Goal: Task Accomplishment & Management: Manage account settings

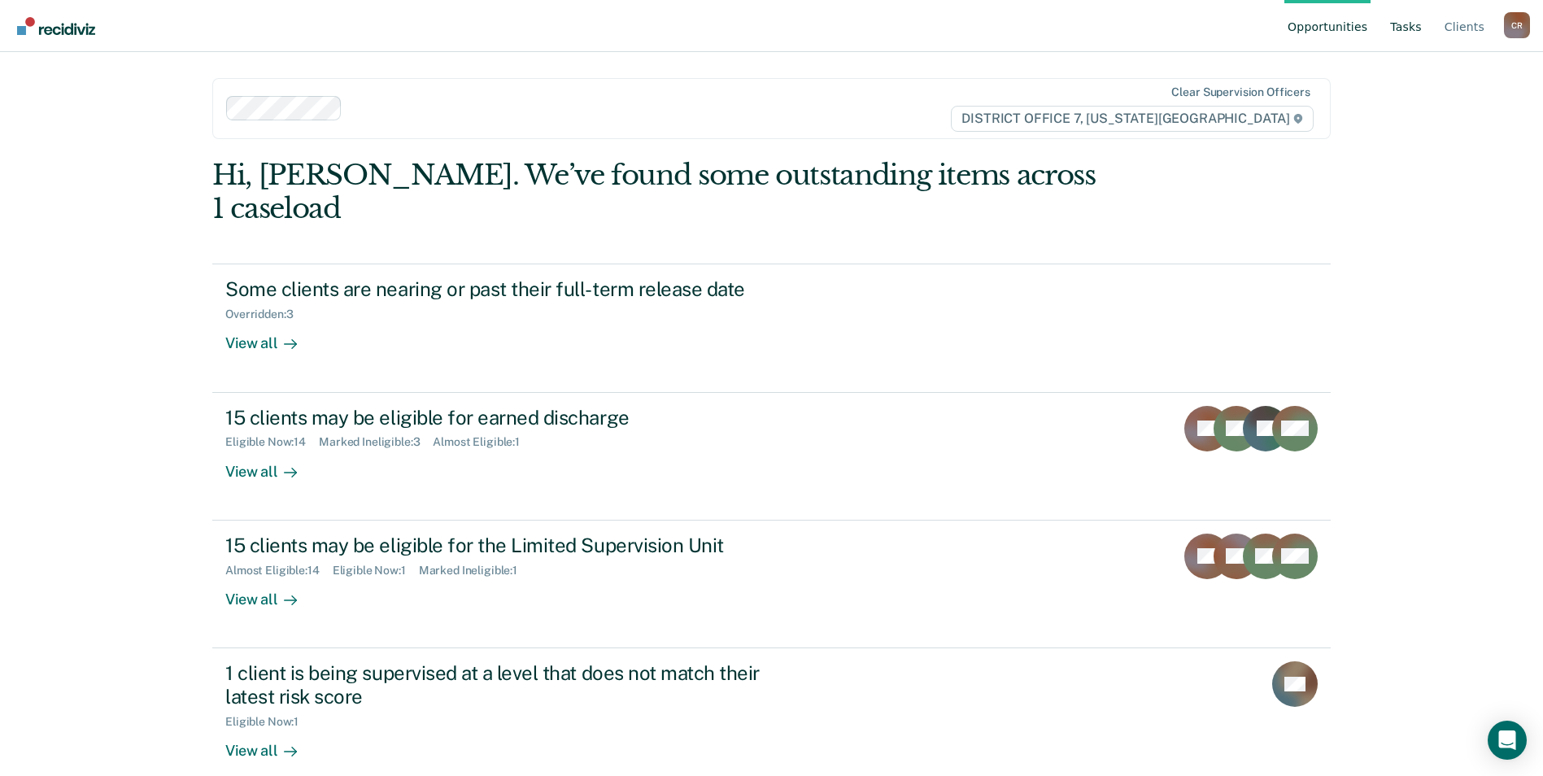
click at [1404, 25] on link "Tasks" at bounding box center [1406, 26] width 38 height 52
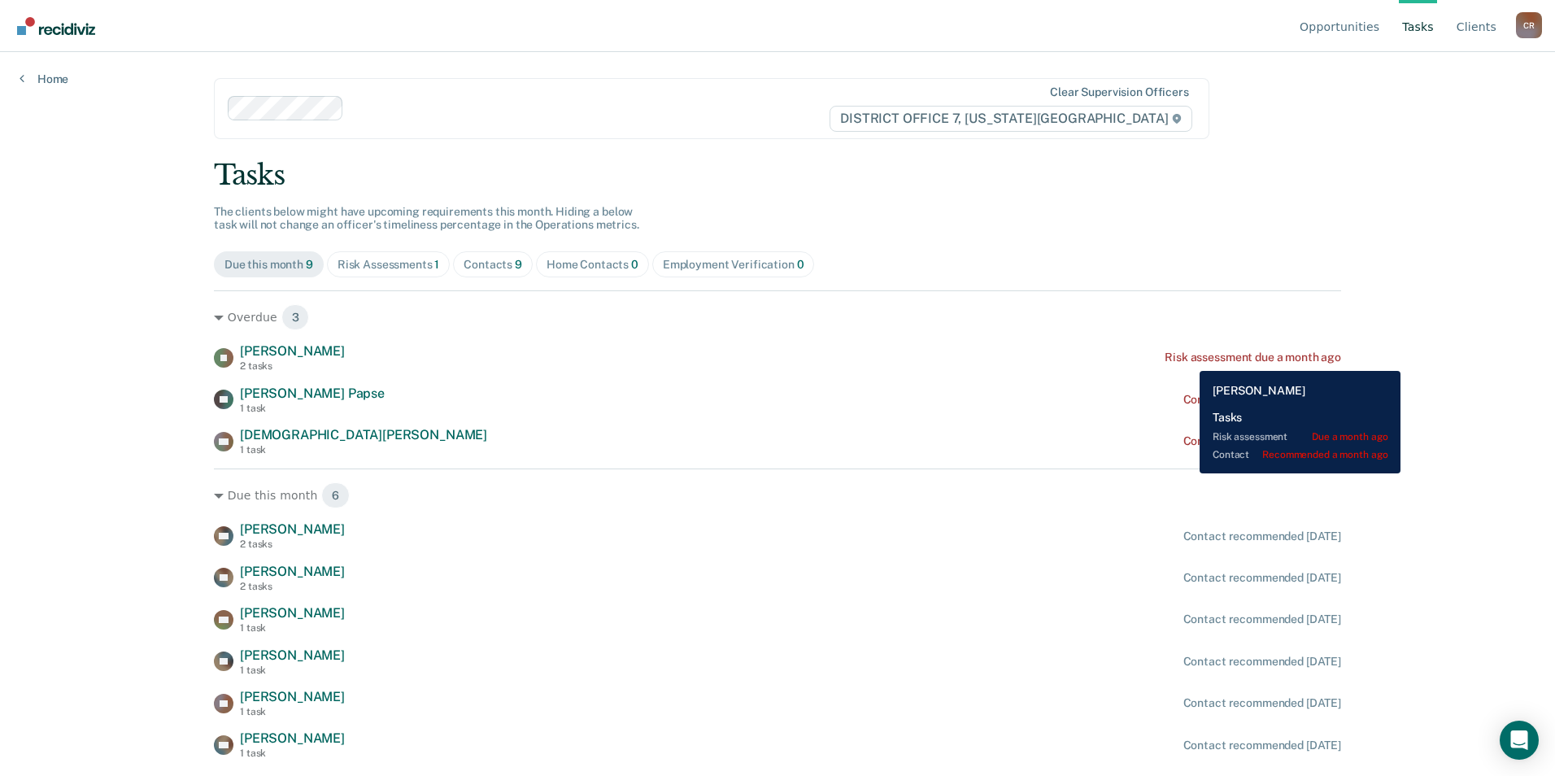
click at [1187, 359] on div "Risk assessment due a month ago" at bounding box center [1252, 357] width 176 height 14
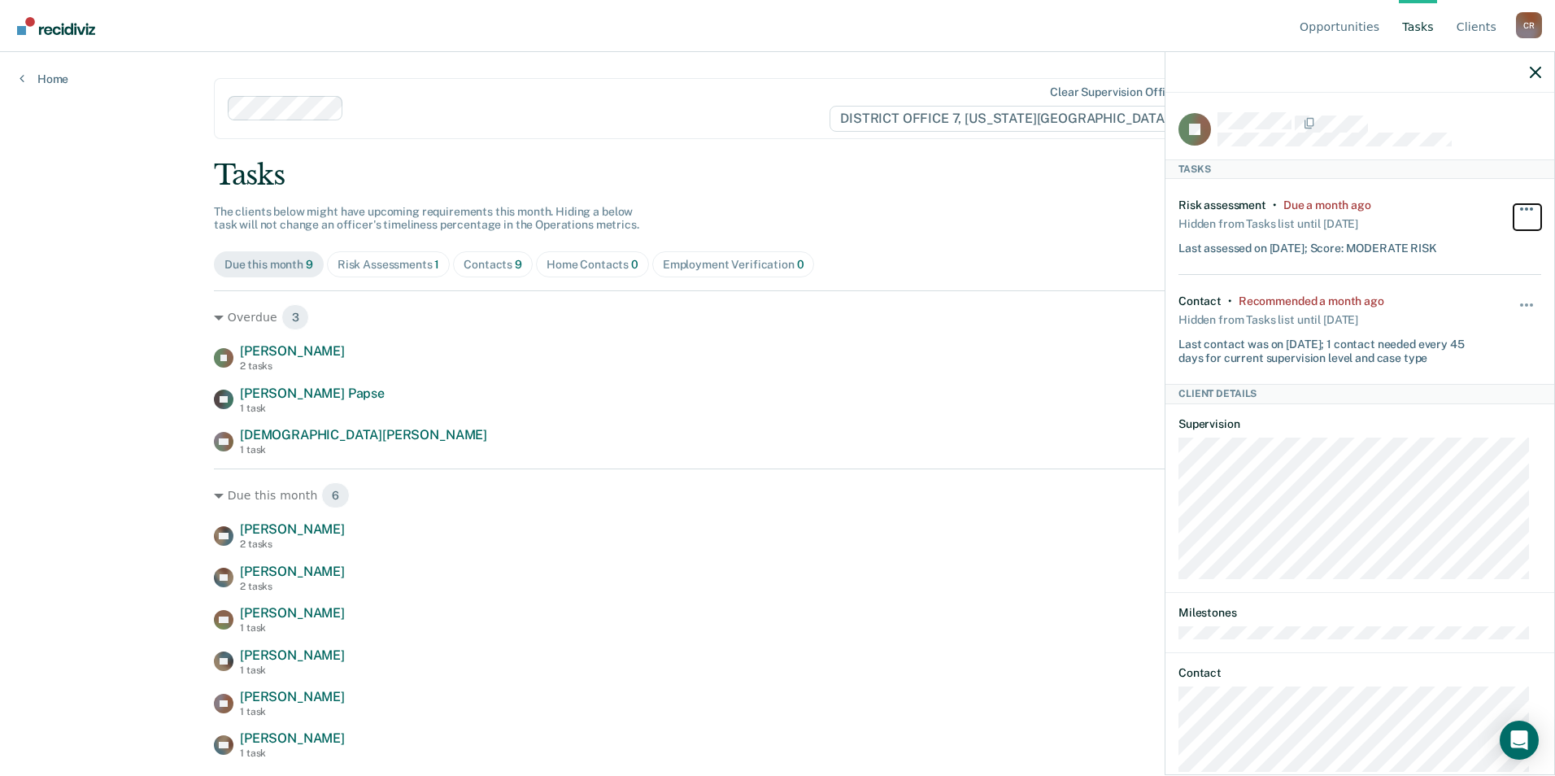
click at [1513, 209] on button "button" at bounding box center [1527, 217] width 28 height 26
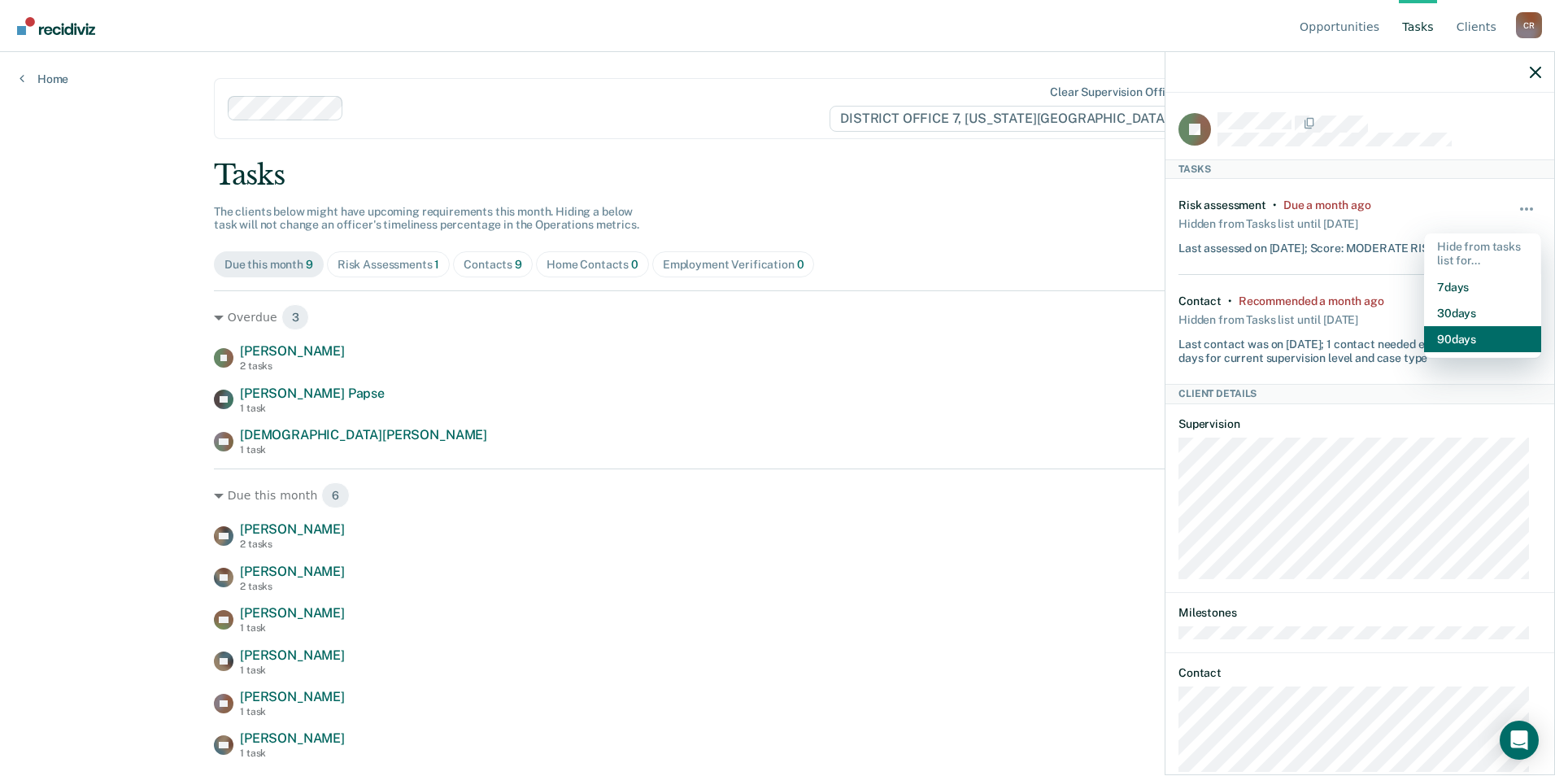
click at [1443, 333] on button "90 days" at bounding box center [1482, 339] width 117 height 26
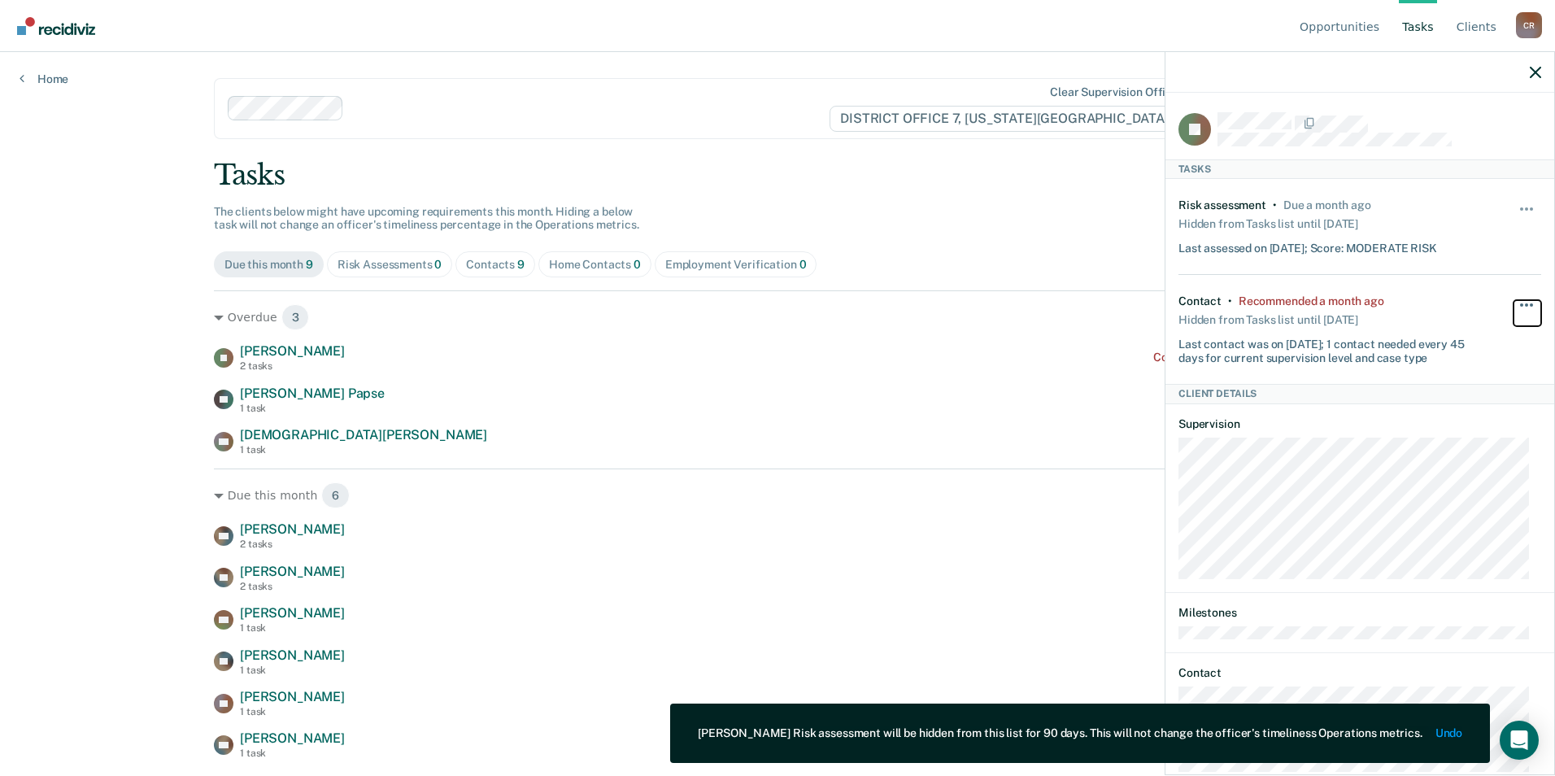
click at [1513, 300] on button "button" at bounding box center [1527, 313] width 28 height 26
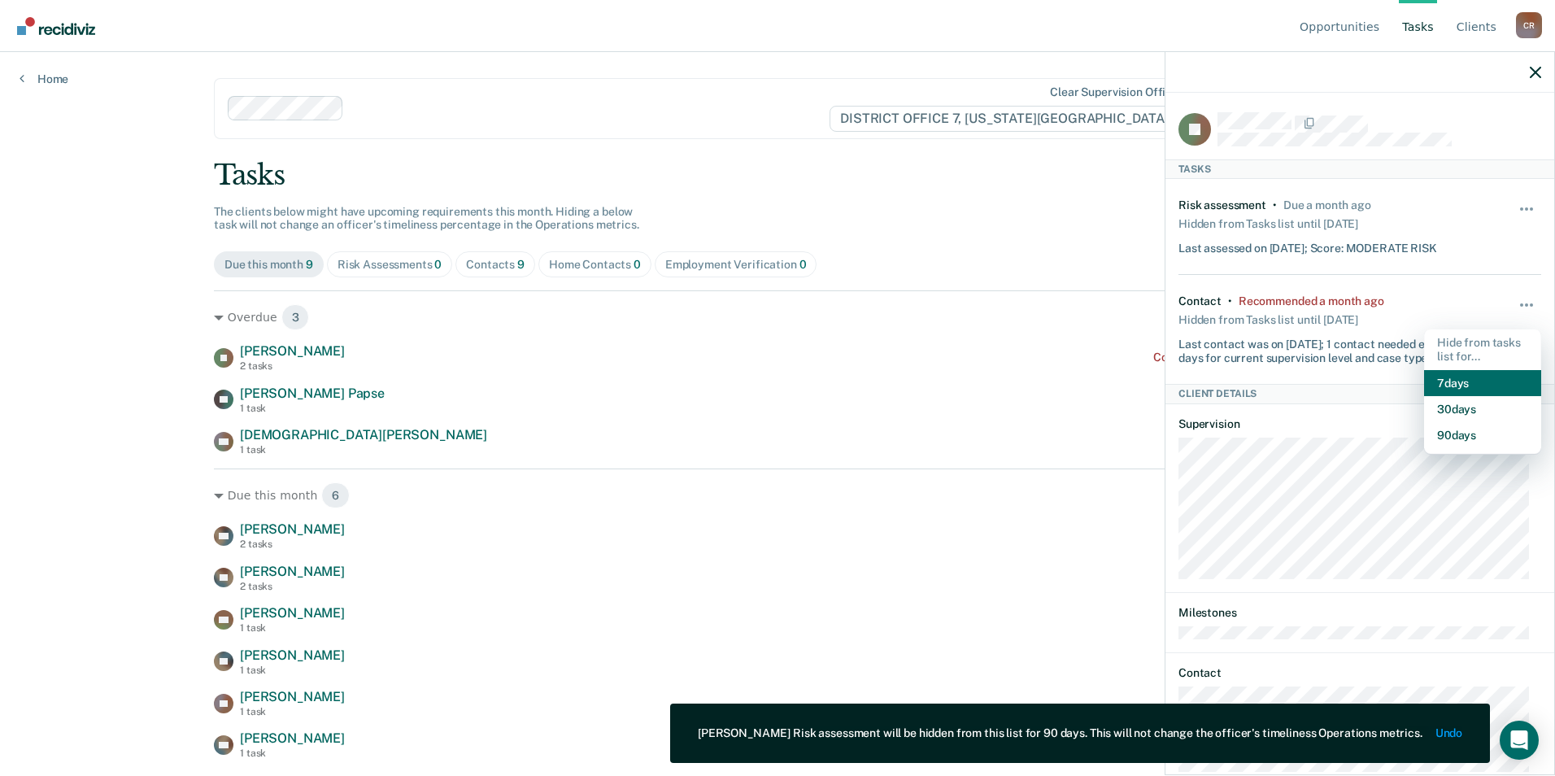
click at [1445, 381] on button "7 days" at bounding box center [1482, 383] width 117 height 26
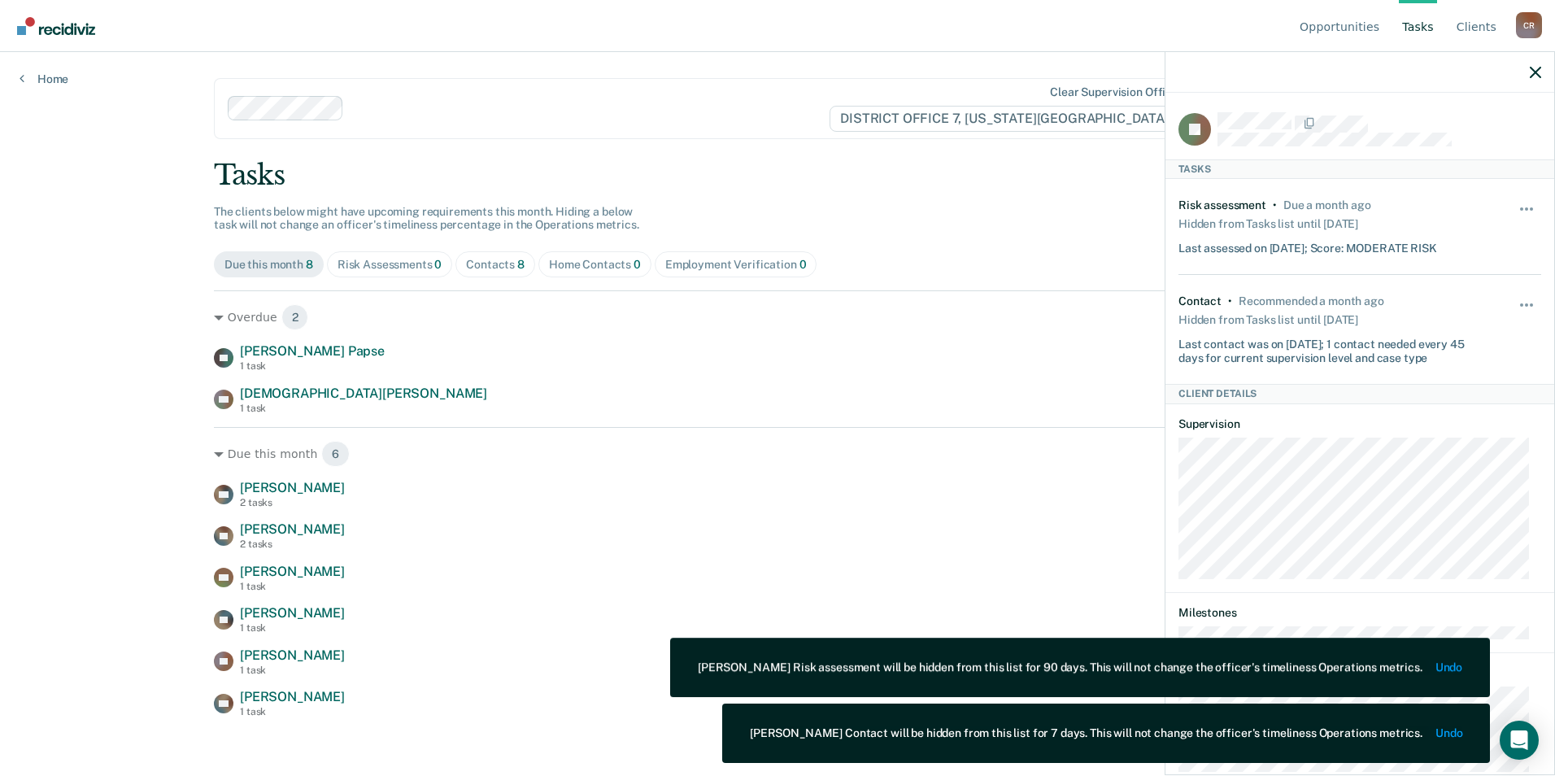
click at [748, 516] on div "TW [PERSON_NAME] 2 tasks Contact recommended [DATE] AL [PERSON_NAME] 2 tasks Co…" at bounding box center [777, 598] width 1127 height 237
